Goal: Task Accomplishment & Management: Complete application form

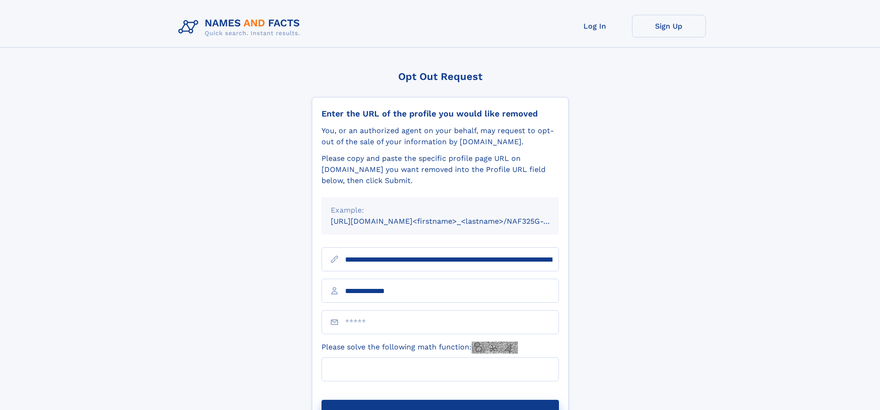
type input "**********"
type input "**"
click at [440, 400] on button "Submit Opt Out Request" at bounding box center [440, 415] width 237 height 30
